Goal: Transaction & Acquisition: Purchase product/service

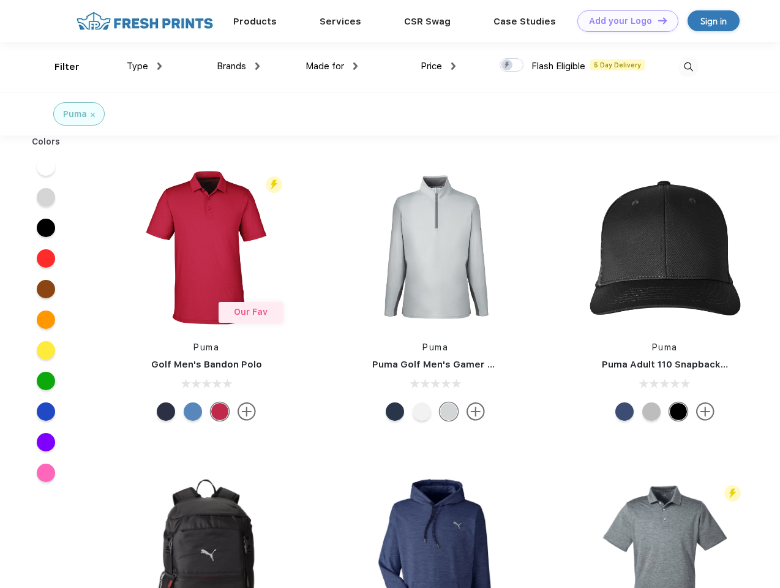
click at [623, 21] on link "Add your Logo Design Tool" at bounding box center [627, 20] width 101 height 21
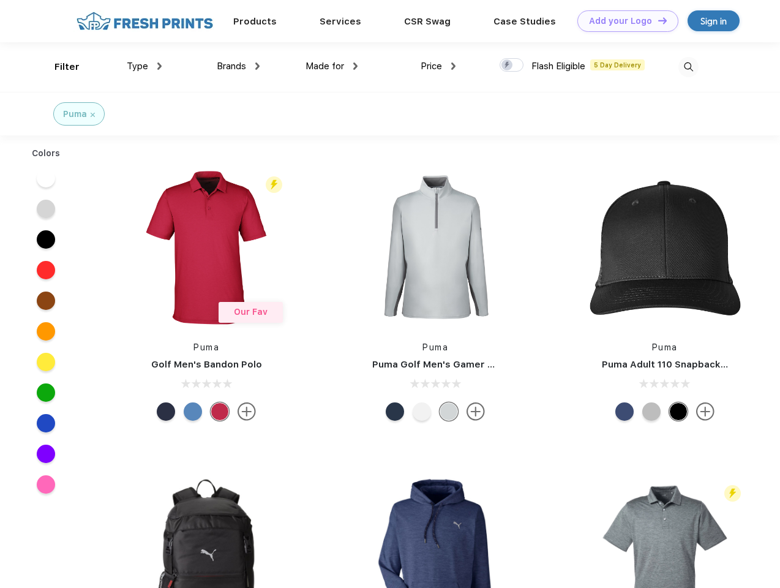
click at [0, 0] on div "Design Tool" at bounding box center [0, 0] width 0 height 0
click at [657, 20] on link "Add your Logo Design Tool" at bounding box center [627, 20] width 101 height 21
click at [59, 67] on div "Filter" at bounding box center [66, 67] width 25 height 14
click at [144, 66] on span "Type" at bounding box center [137, 66] width 21 height 11
click at [238, 66] on span "Brands" at bounding box center [231, 66] width 29 height 11
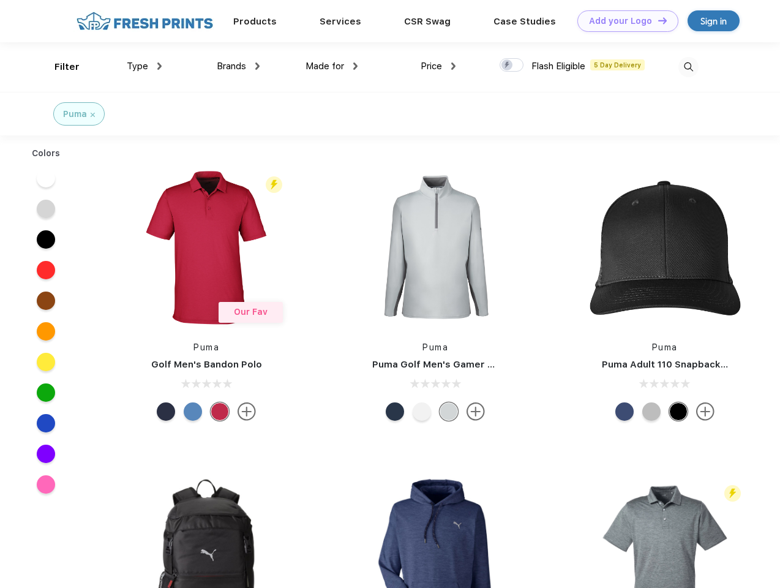
click at [332, 66] on span "Made for" at bounding box center [324, 66] width 39 height 11
click at [438, 66] on span "Price" at bounding box center [430, 66] width 21 height 11
click at [512, 65] on div at bounding box center [511, 64] width 24 height 13
click at [507, 65] on input "checkbox" at bounding box center [503, 62] width 8 height 8
click at [688, 67] on img at bounding box center [688, 67] width 20 height 20
